Goal: Task Accomplishment & Management: Use online tool/utility

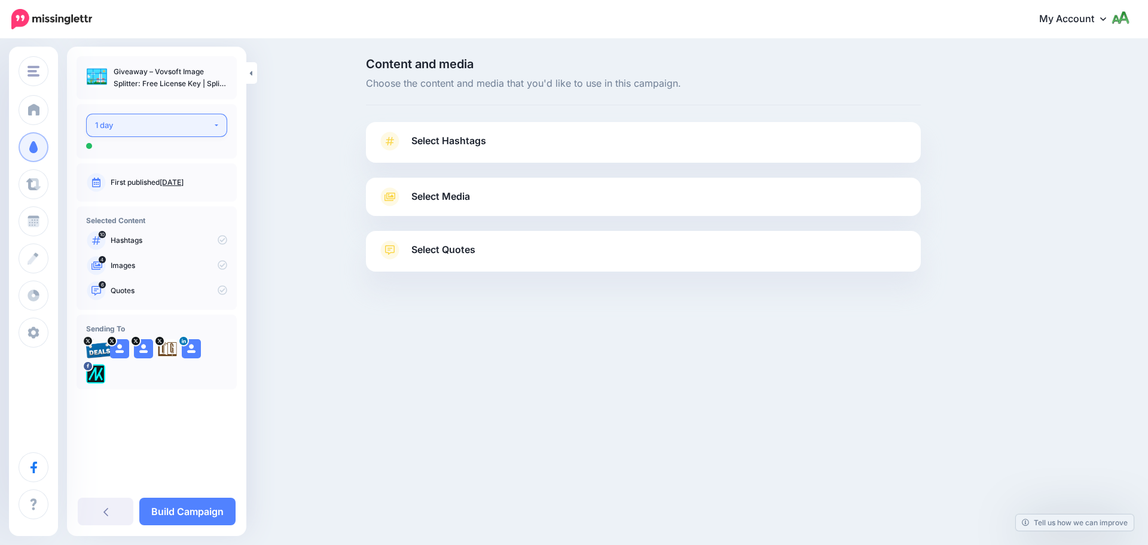
click at [159, 121] on div "1 day" at bounding box center [154, 125] width 118 height 14
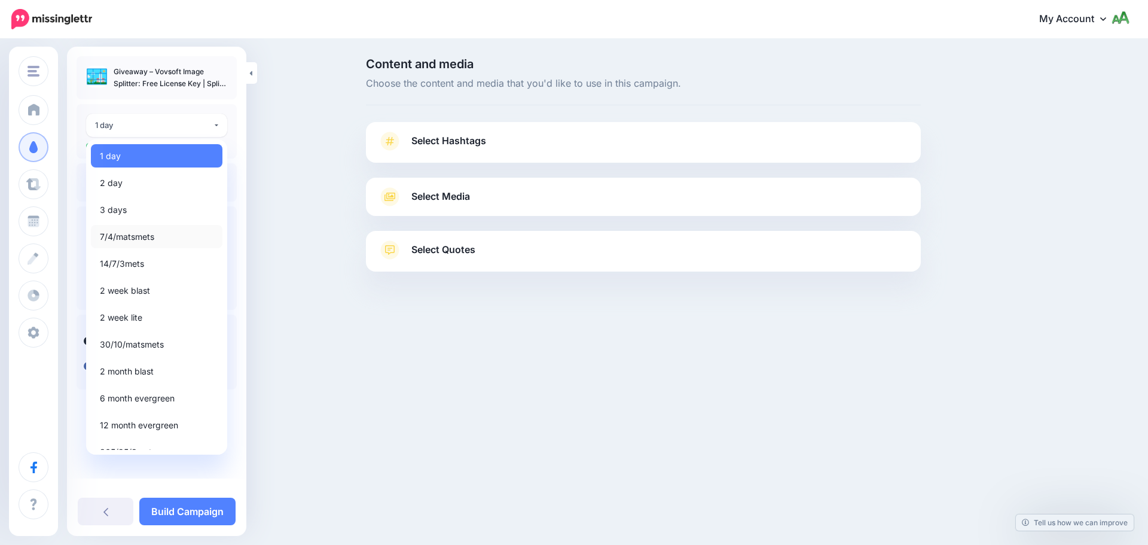
click at [151, 233] on span "7/4/matsmets" at bounding box center [127, 237] width 54 height 14
select select "*****"
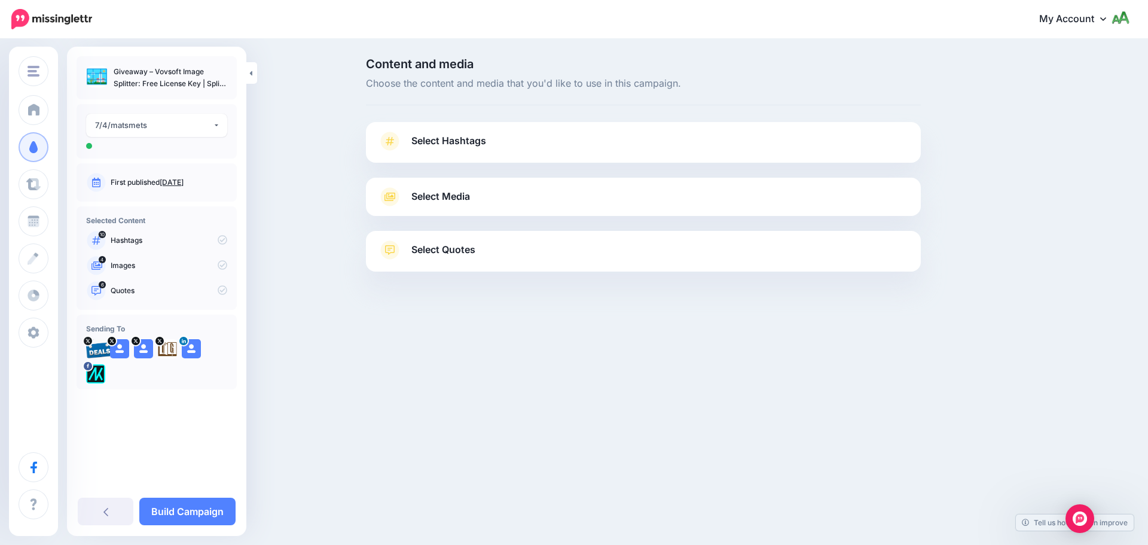
click at [438, 142] on span "Select Hashtags" at bounding box center [448, 141] width 75 height 16
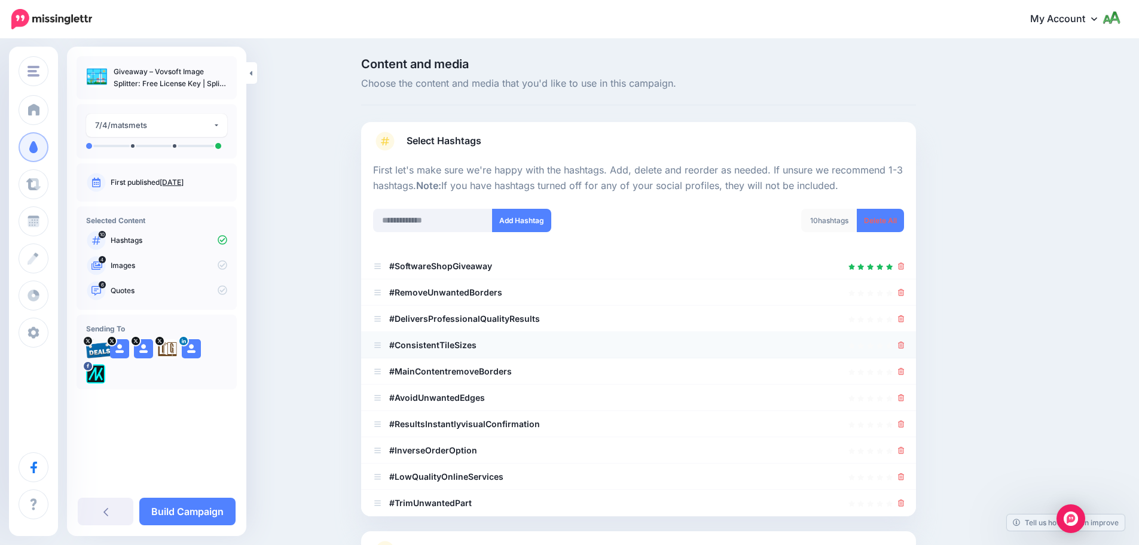
scroll to position [114, 0]
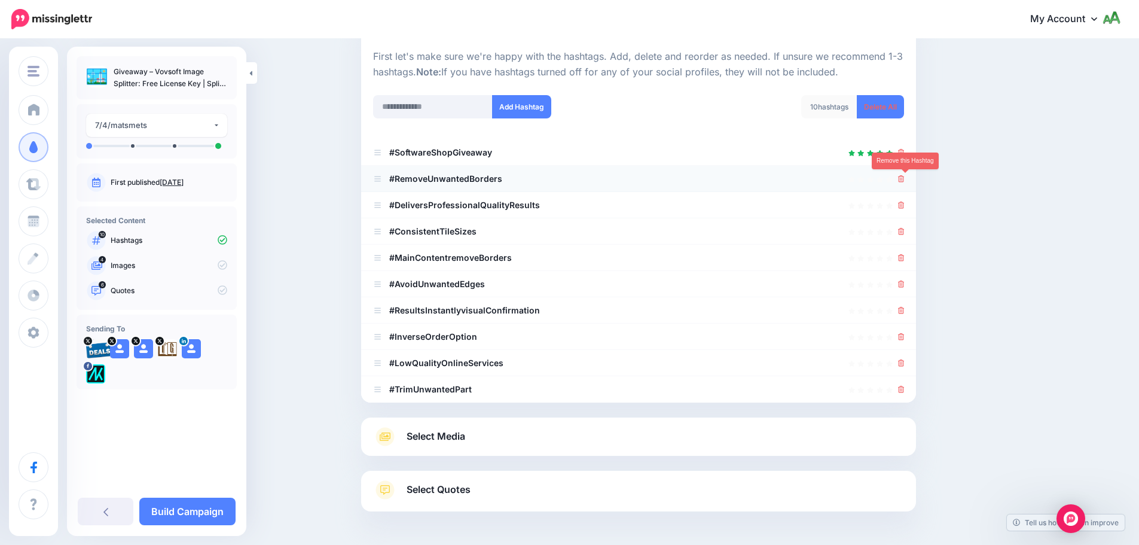
click at [905, 182] on icon at bounding box center [901, 178] width 7 height 7
click at [901, 201] on div at bounding box center [638, 205] width 531 height 14
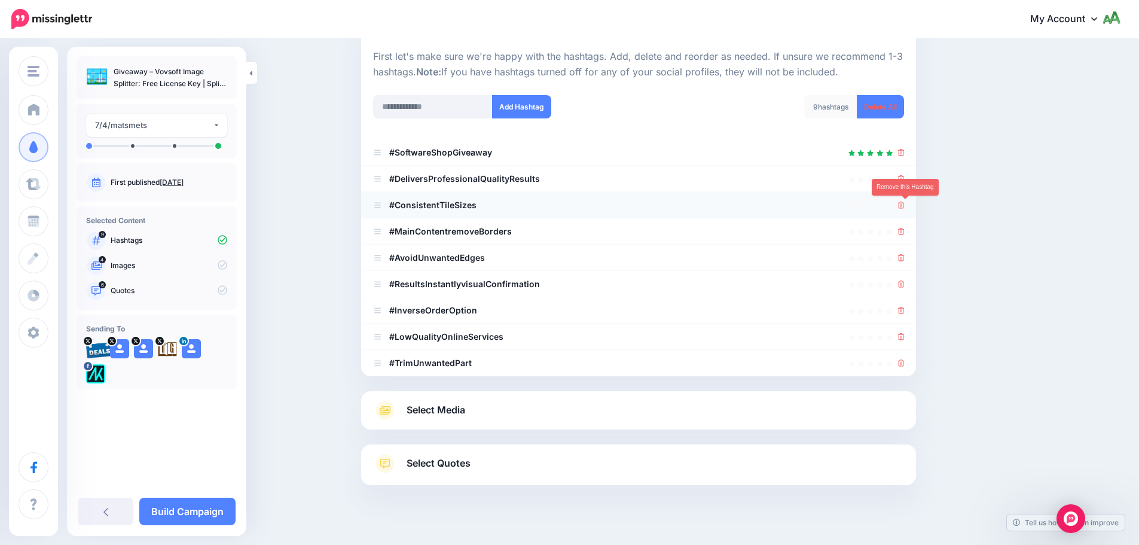
click at [904, 202] on icon at bounding box center [901, 205] width 7 height 7
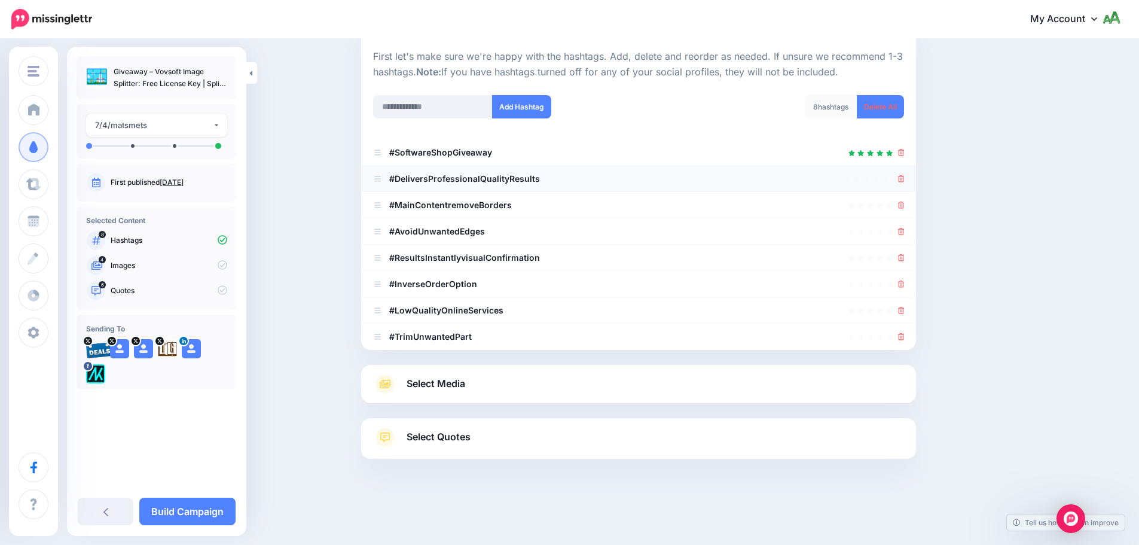
click at [905, 182] on icon at bounding box center [901, 178] width 7 height 7
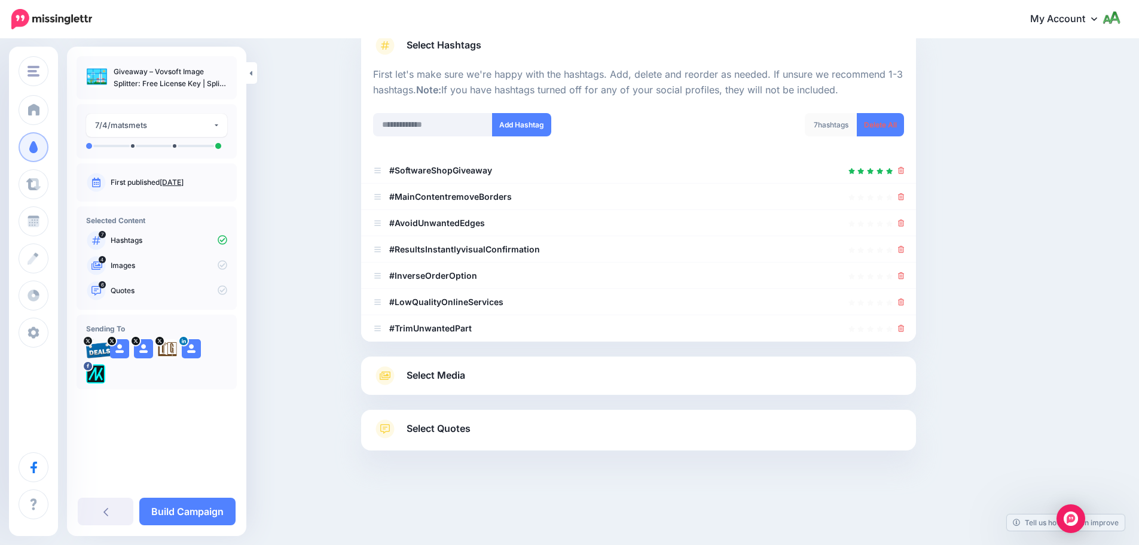
scroll to position [96, 0]
click at [905, 190] on div at bounding box center [901, 197] width 7 height 14
click at [905, 197] on icon at bounding box center [901, 196] width 7 height 7
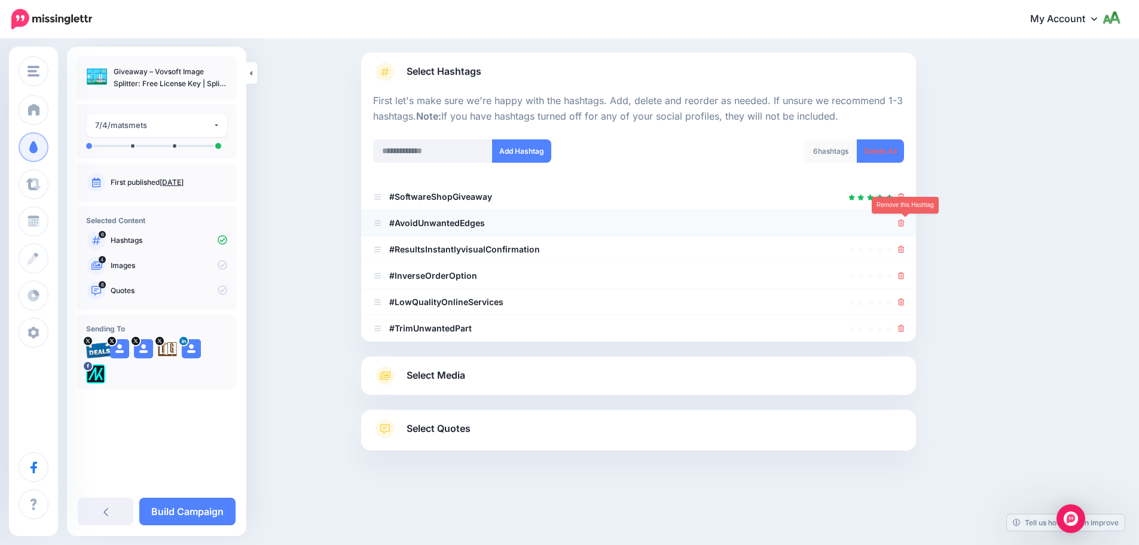
click at [904, 223] on icon at bounding box center [901, 222] width 7 height 7
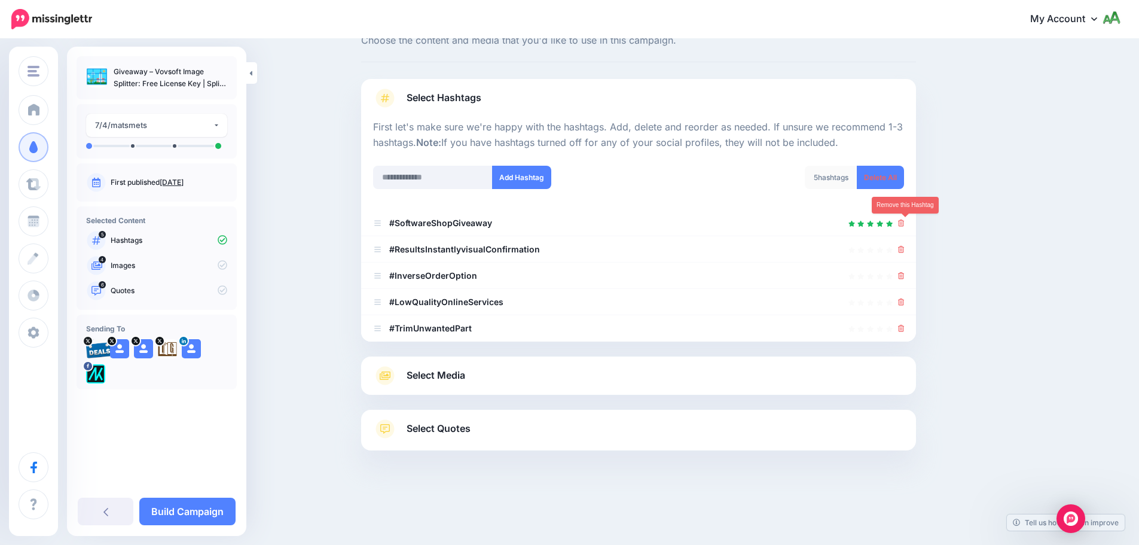
scroll to position [43, 0]
click at [905, 249] on icon at bounding box center [901, 249] width 7 height 7
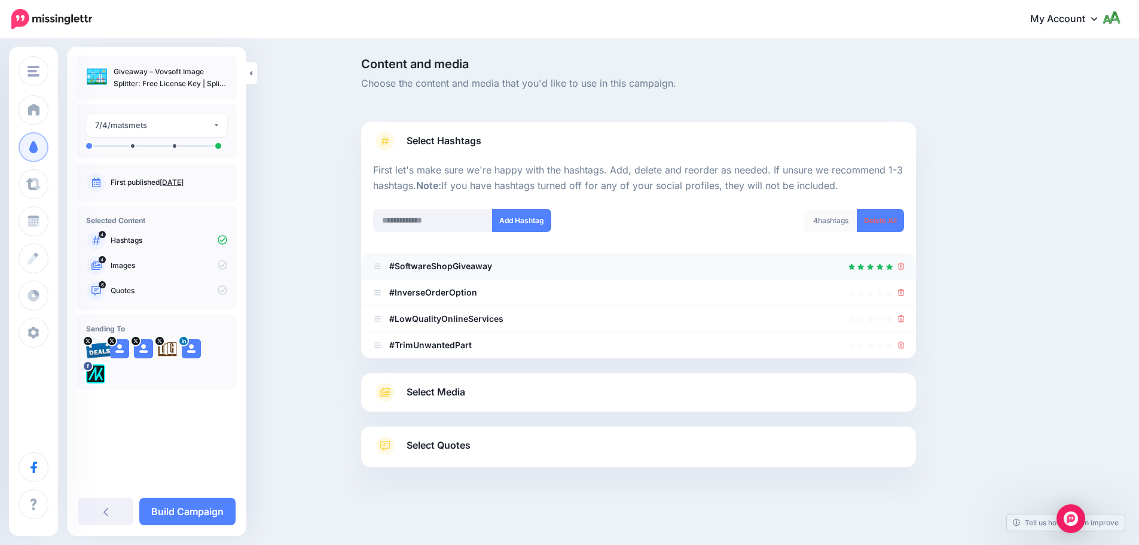
scroll to position [0, 0]
click at [909, 298] on li "#InverseOrderOption" at bounding box center [643, 292] width 555 height 26
click at [904, 293] on icon at bounding box center [905, 292] width 7 height 7
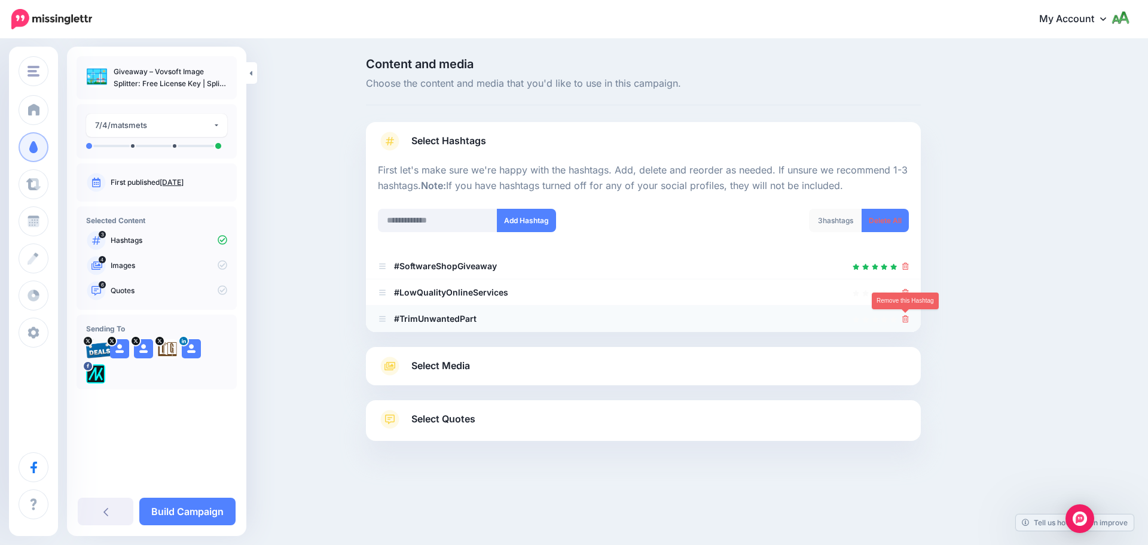
click at [907, 319] on icon at bounding box center [905, 318] width 7 height 7
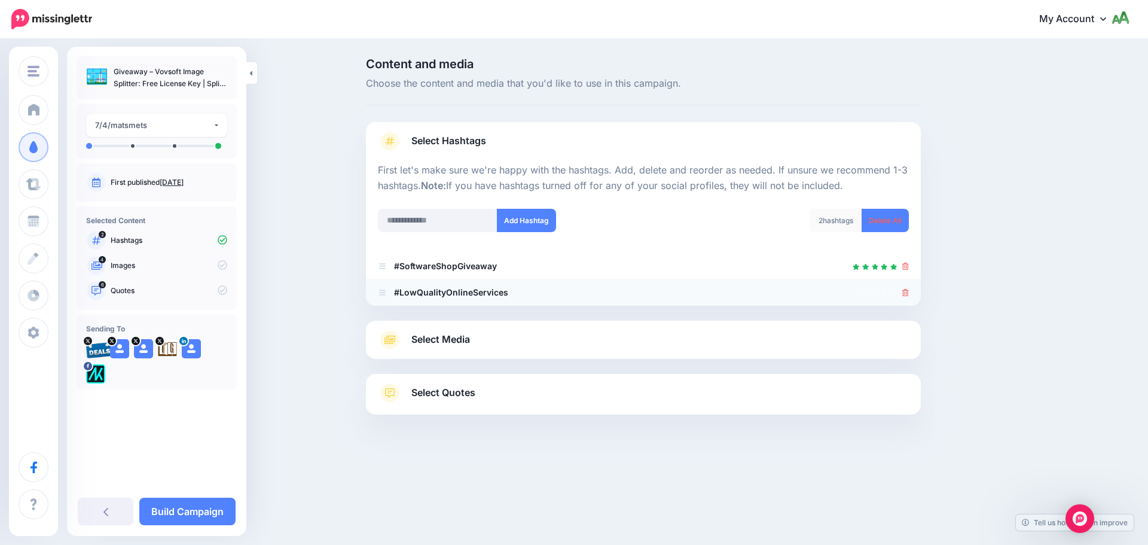
click at [907, 295] on icon at bounding box center [905, 292] width 7 height 7
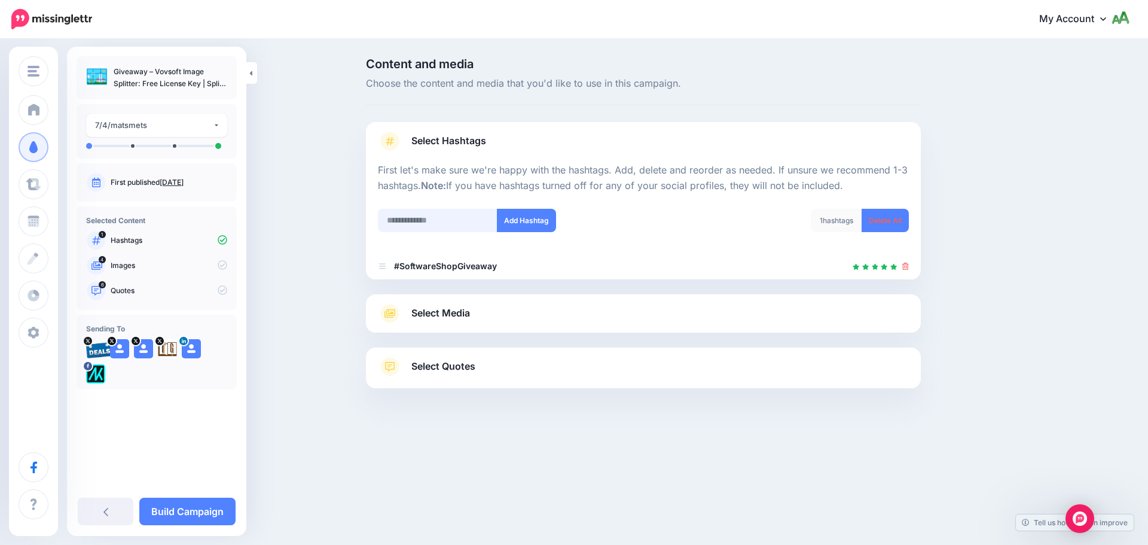
click at [472, 227] on input "text" at bounding box center [438, 220] width 120 height 23
type input "**********"
click at [515, 227] on button "Add Hashtag" at bounding box center [526, 220] width 59 height 23
click at [446, 219] on input "**********" at bounding box center [438, 220] width 120 height 23
click at [446, 219] on input "text" at bounding box center [438, 220] width 120 height 23
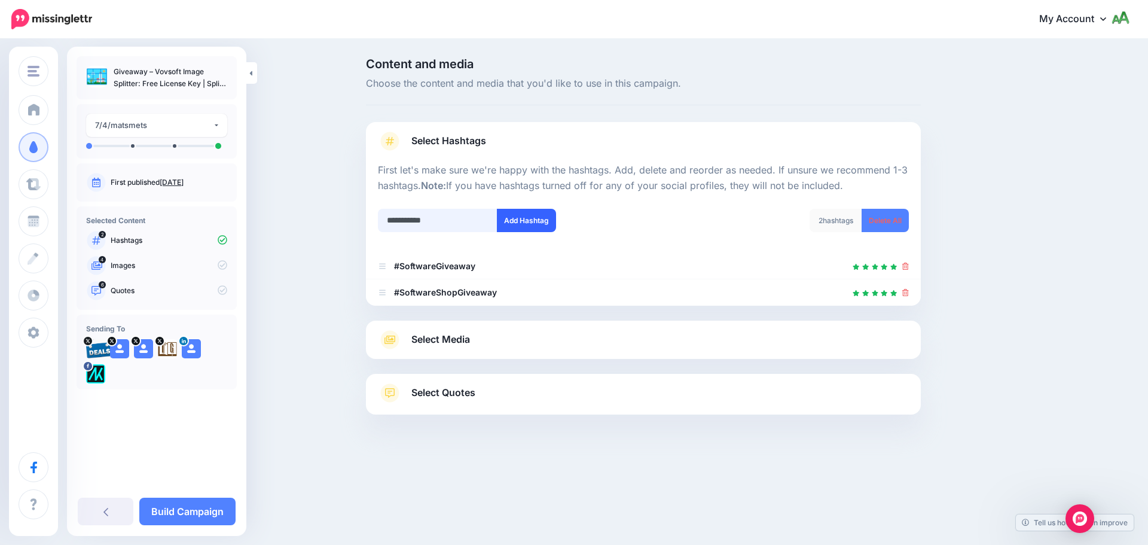
type input "**********"
click at [507, 226] on button "Add Hashtag" at bounding box center [526, 220] width 59 height 23
click at [464, 340] on span "Select Media" at bounding box center [440, 339] width 59 height 16
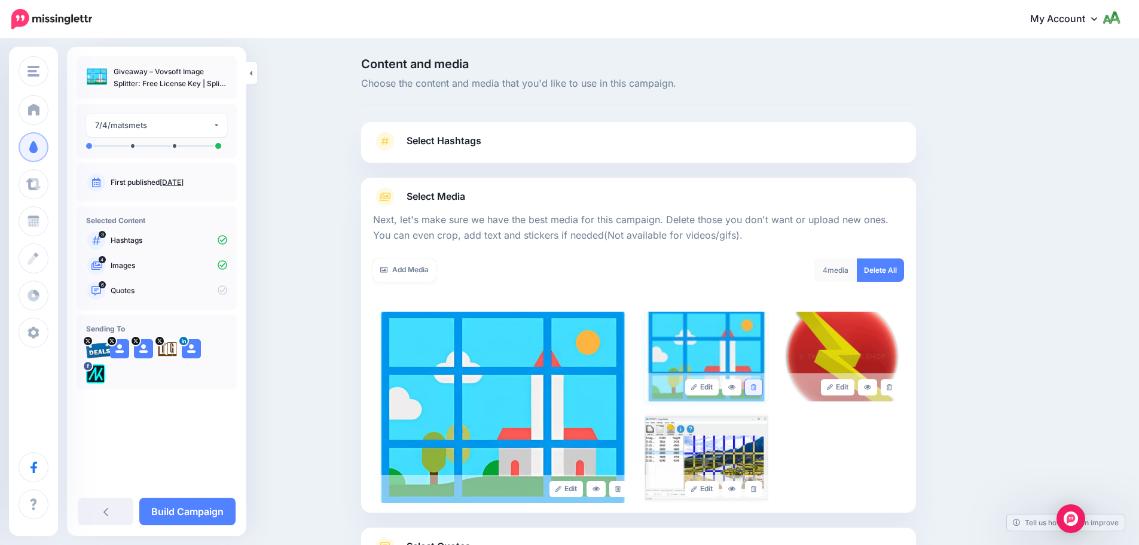
click at [762, 388] on link at bounding box center [753, 387] width 17 height 16
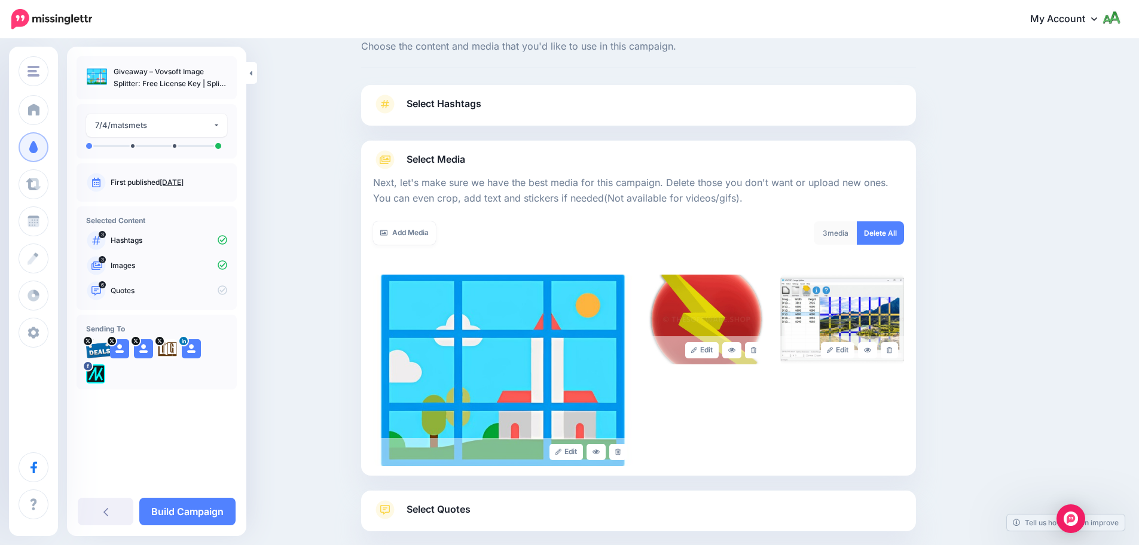
scroll to position [101, 0]
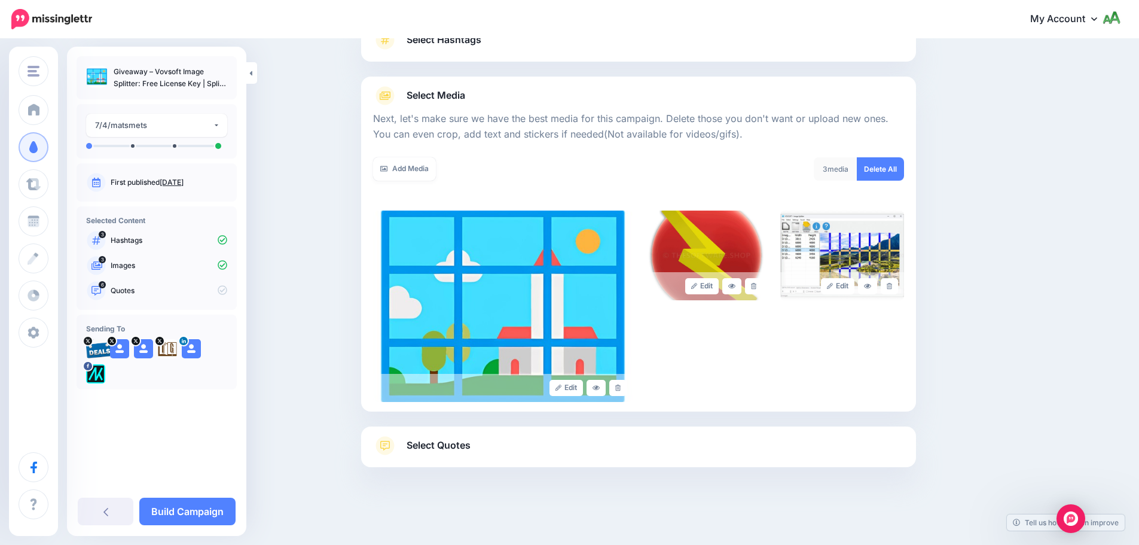
click at [442, 445] on span "Select Quotes" at bounding box center [439, 445] width 64 height 16
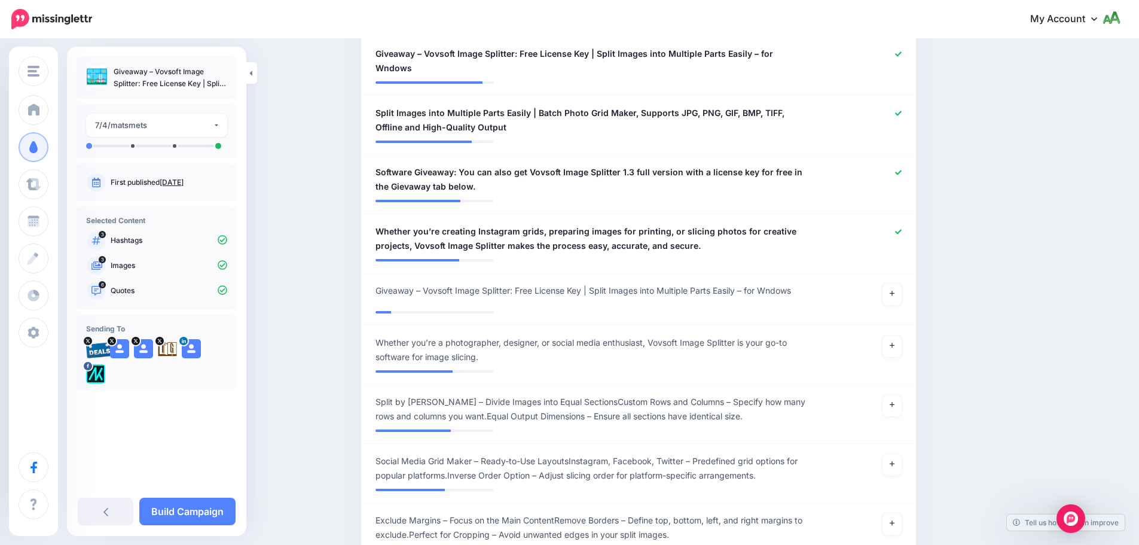
scroll to position [699, 0]
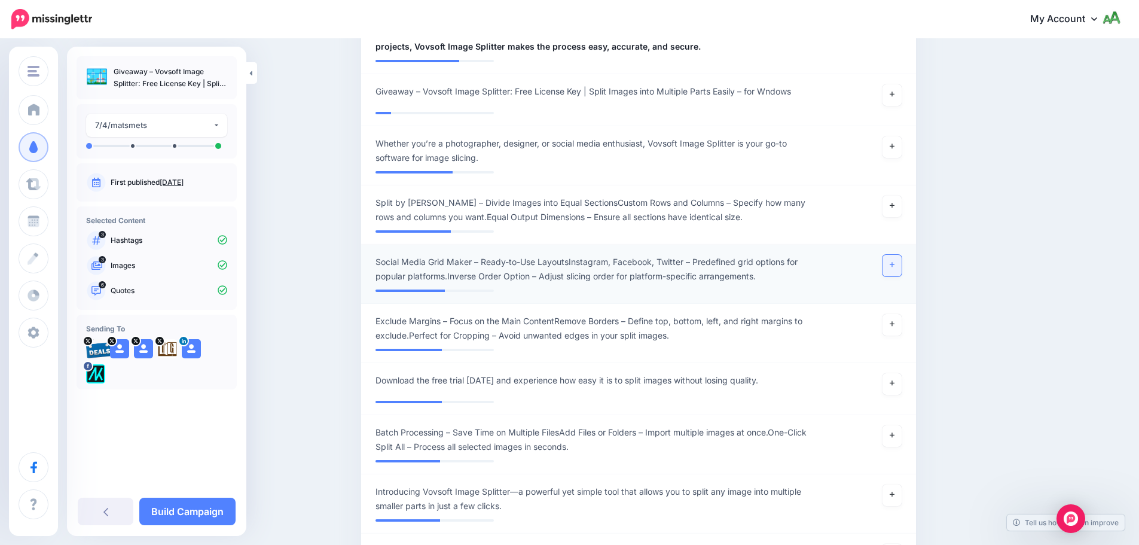
click at [897, 258] on link at bounding box center [892, 266] width 19 height 22
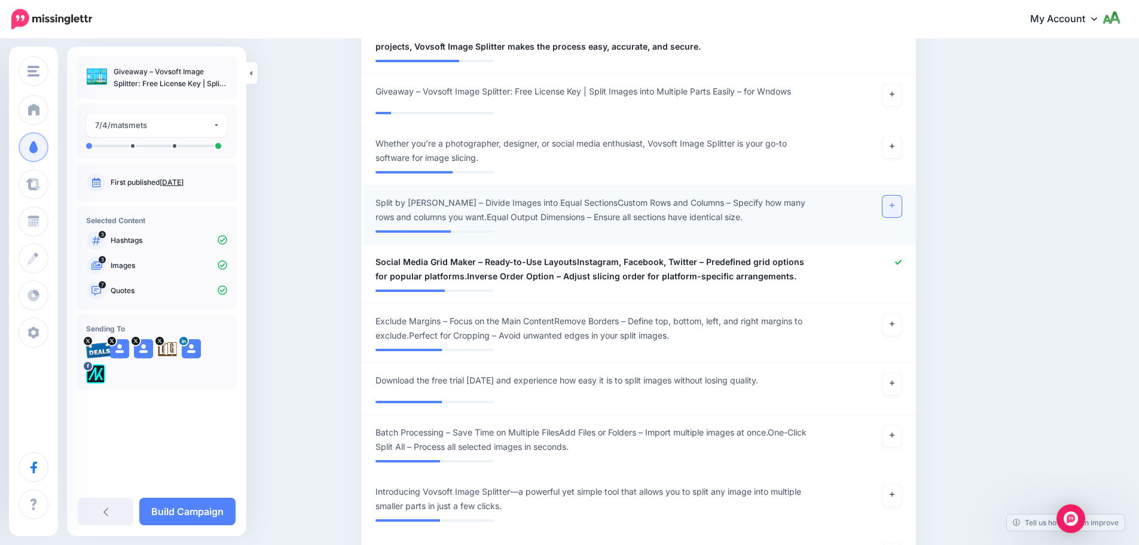
click at [893, 196] on link at bounding box center [892, 207] width 19 height 22
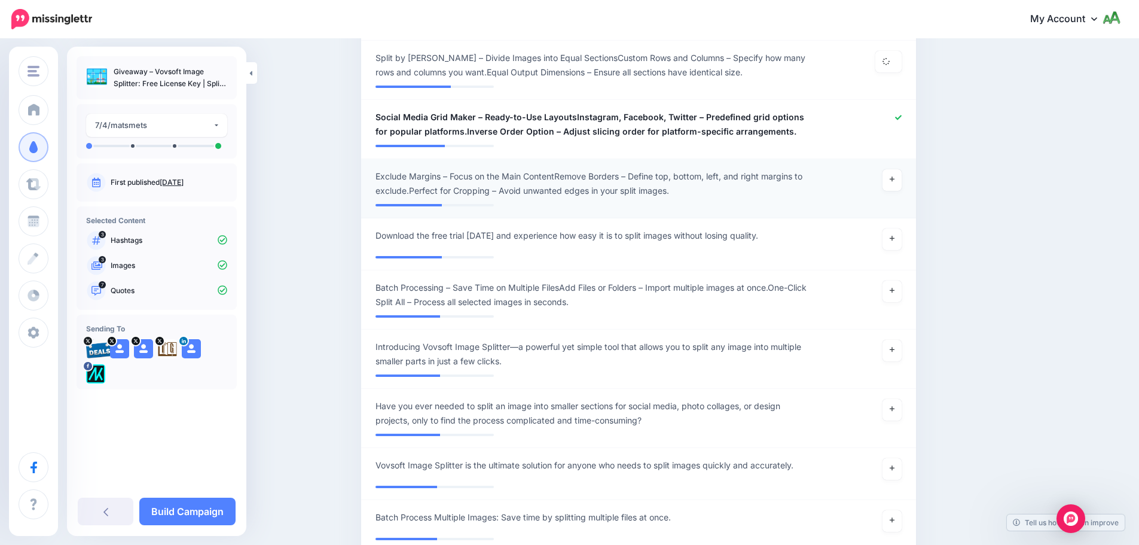
scroll to position [878, 0]
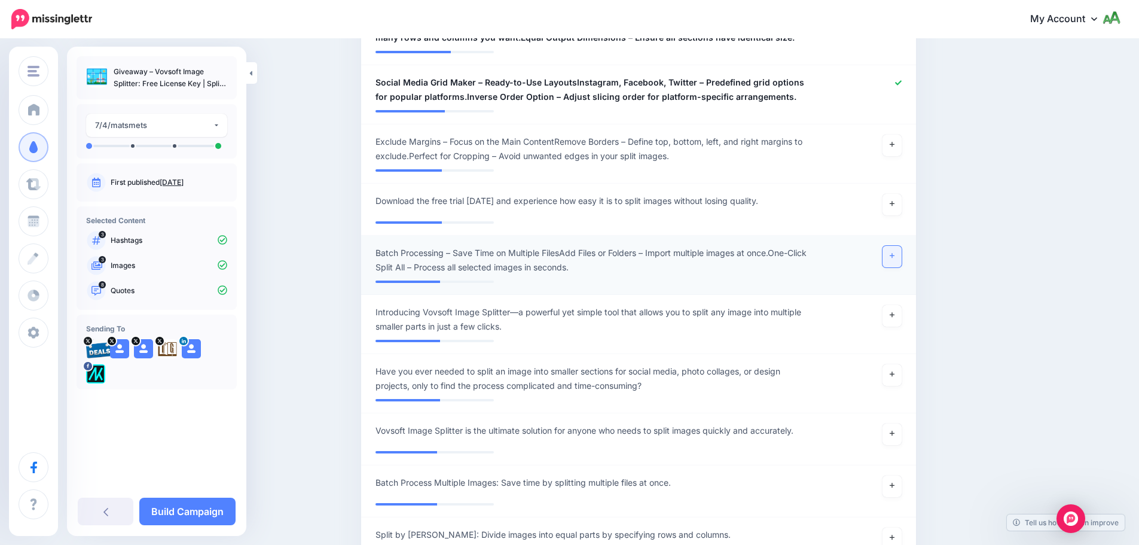
click at [895, 246] on link at bounding box center [892, 257] width 19 height 22
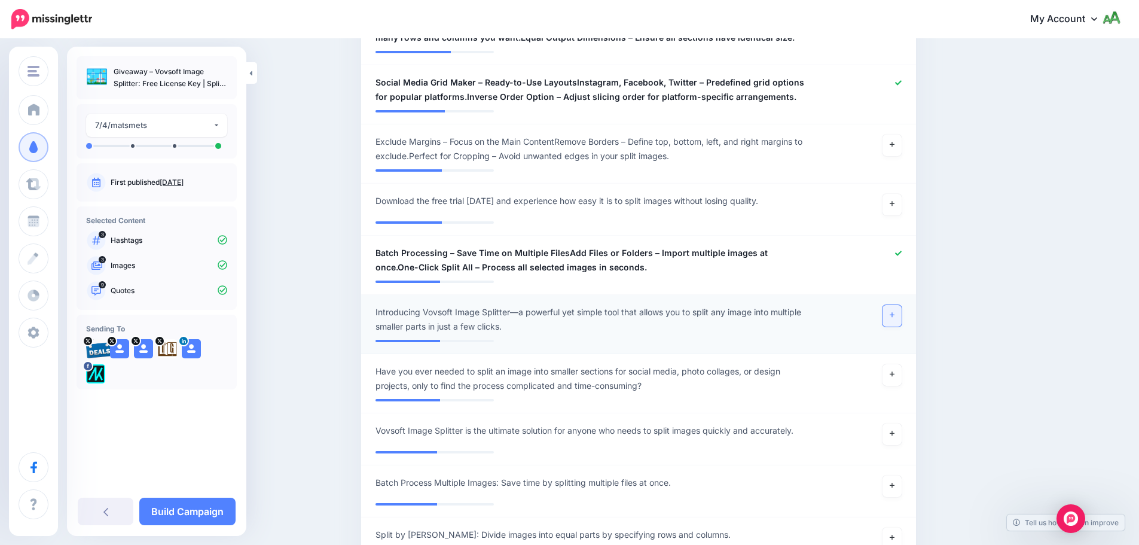
click at [901, 305] on link at bounding box center [892, 316] width 19 height 22
click at [895, 371] on icon at bounding box center [892, 374] width 5 height 7
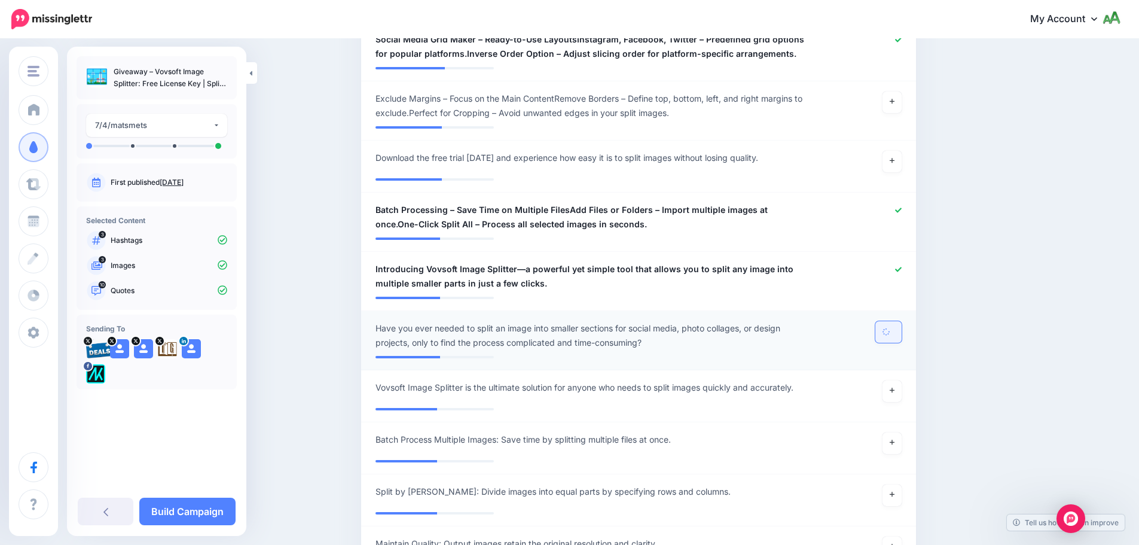
scroll to position [938, 0]
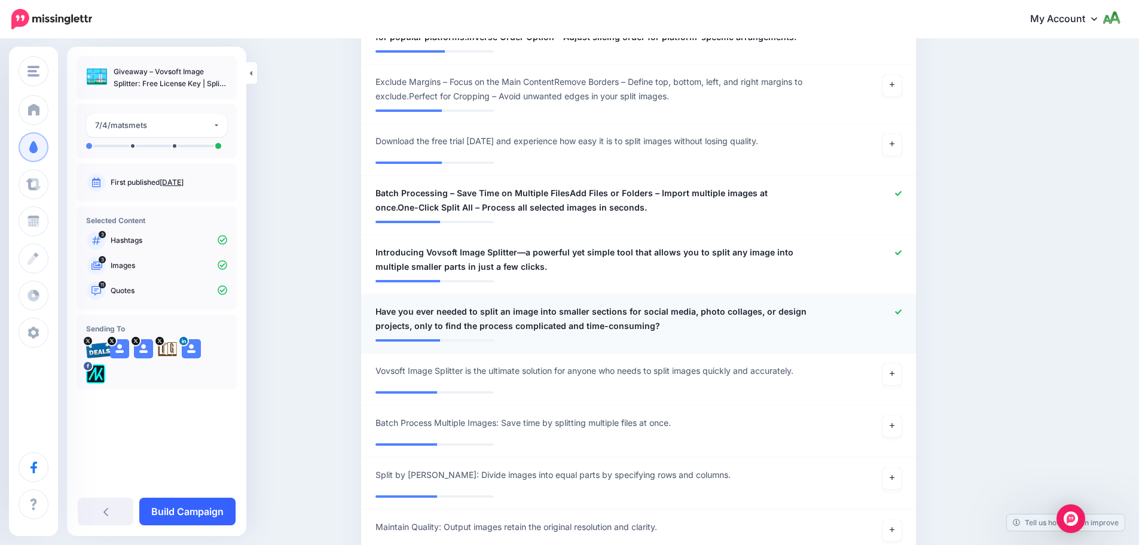
click at [176, 511] on link "Build Campaign" at bounding box center [187, 512] width 96 height 28
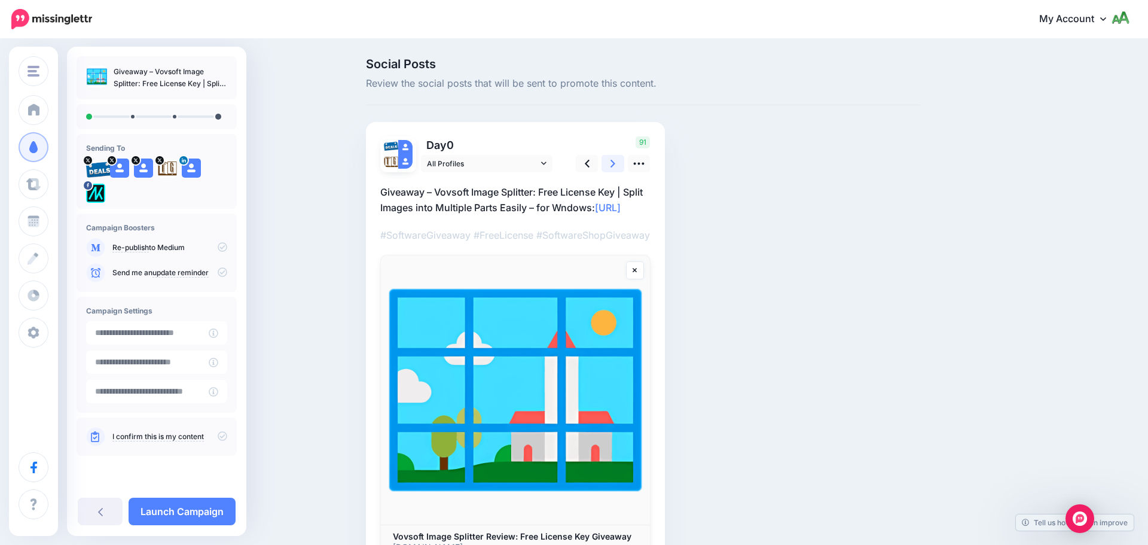
click at [607, 161] on link at bounding box center [613, 163] width 23 height 17
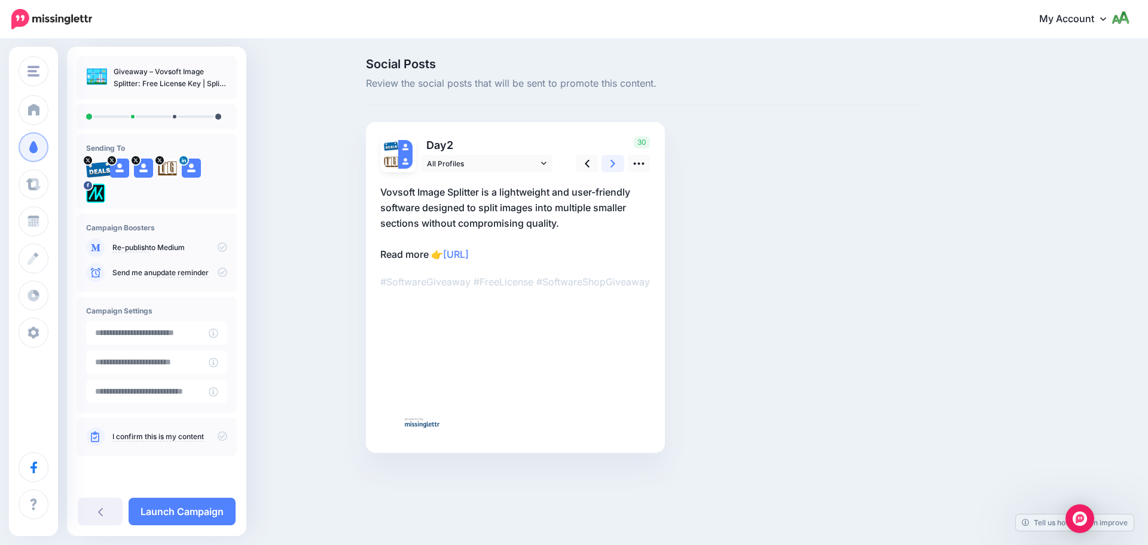
click at [607, 161] on link at bounding box center [613, 163] width 23 height 17
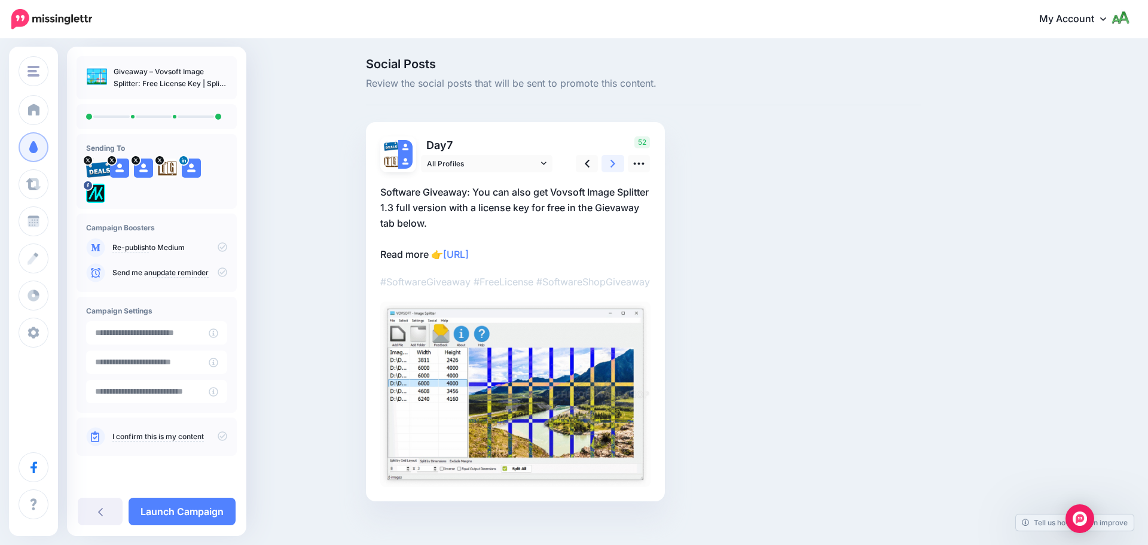
click at [607, 161] on link at bounding box center [613, 163] width 23 height 17
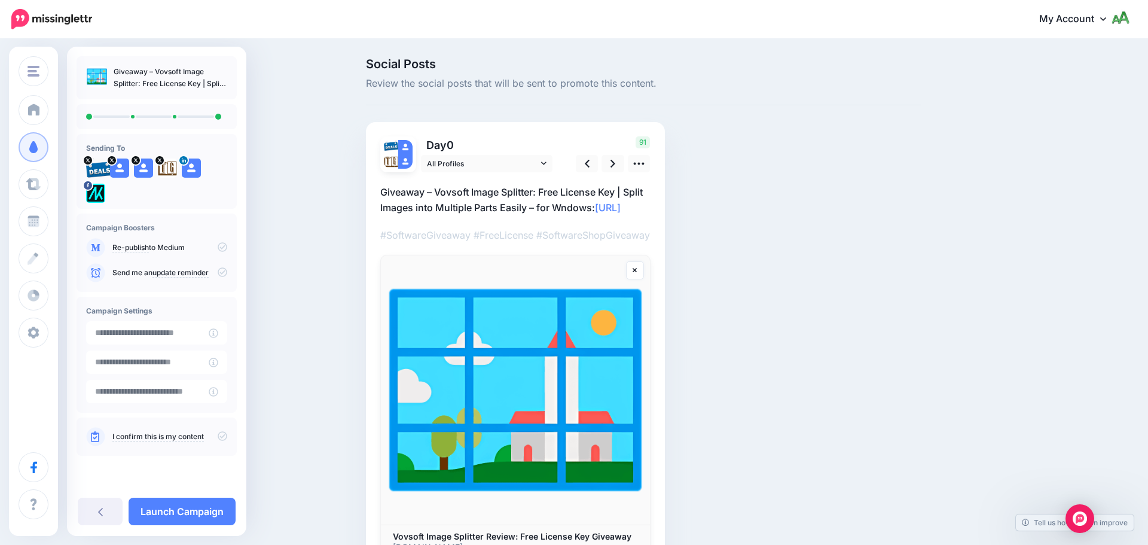
click at [228, 434] on div "I confirm this is my content" at bounding box center [157, 436] width 160 height 38
click at [220, 437] on icon at bounding box center [223, 436] width 10 height 10
click at [221, 272] on icon at bounding box center [223, 272] width 10 height 10
click at [202, 508] on link "Launch Campaign" at bounding box center [182, 512] width 107 height 28
